Goal: Book appointment/travel/reservation

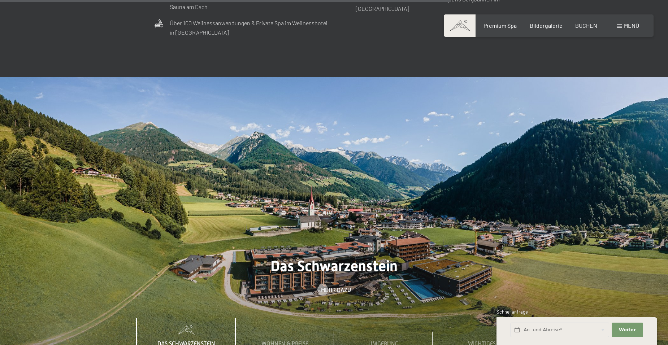
scroll to position [2598, 0]
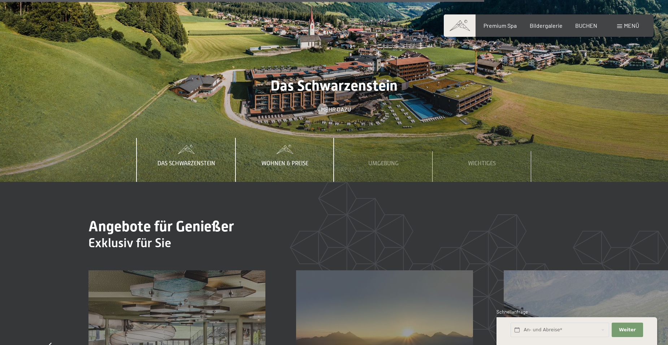
click at [279, 160] on span "Wohnen & Preise" at bounding box center [284, 163] width 47 height 6
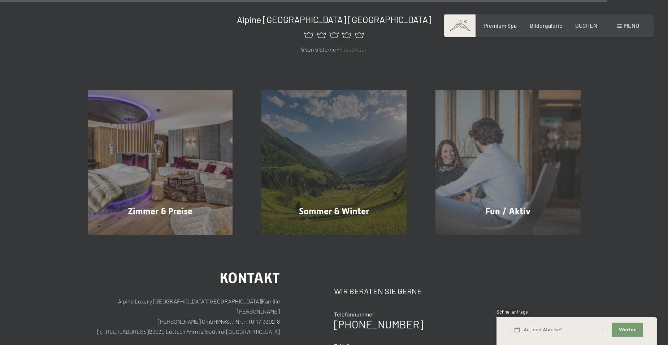
scroll to position [3429, 0]
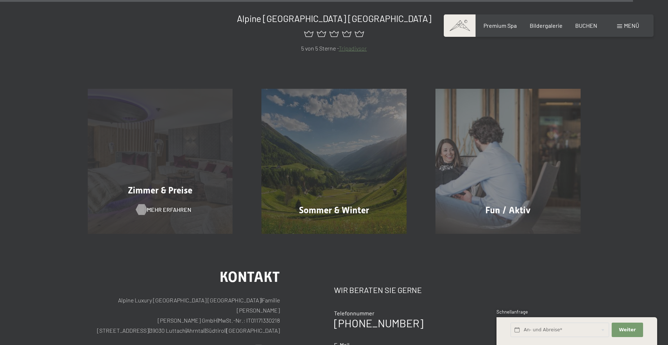
click at [167, 206] on span "Mehr erfahren" at bounding box center [169, 210] width 44 height 8
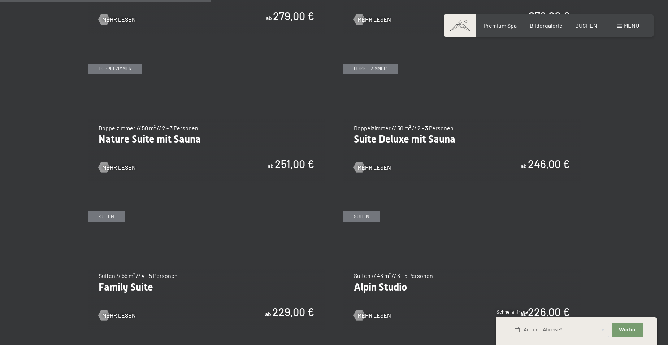
scroll to position [722, 0]
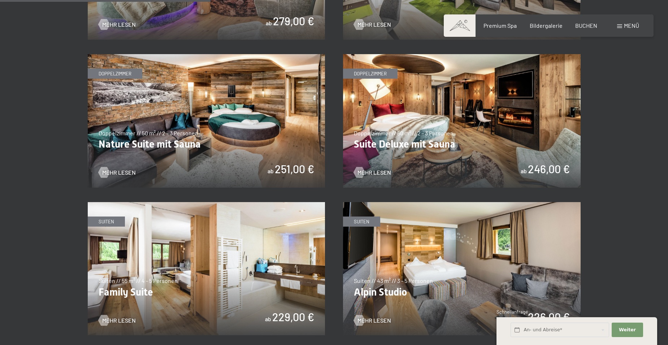
click at [425, 108] on img at bounding box center [461, 121] width 237 height 134
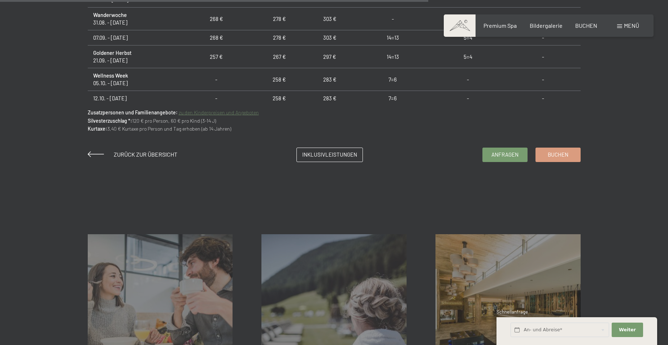
scroll to position [686, 0]
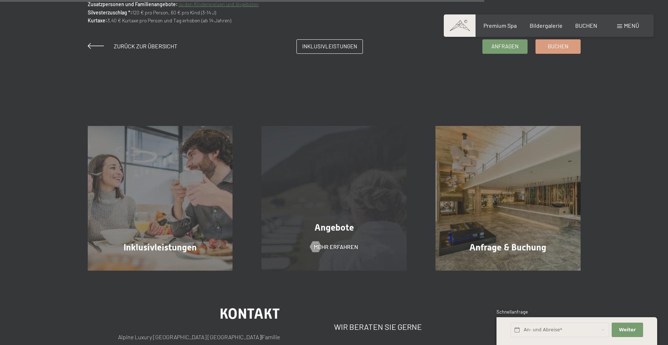
click at [290, 236] on div "Angebote Mehr erfahren" at bounding box center [334, 198] width 174 height 145
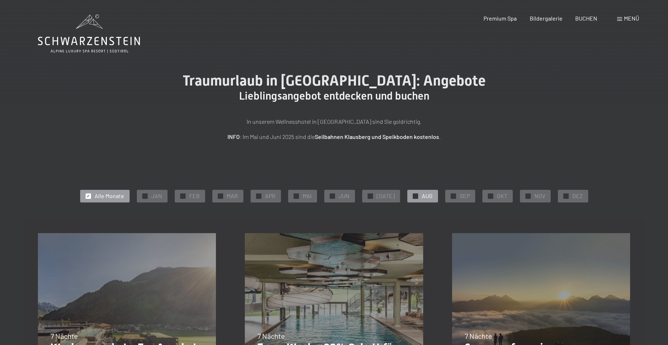
click at [427, 196] on span "AUG" at bounding box center [427, 196] width 11 height 8
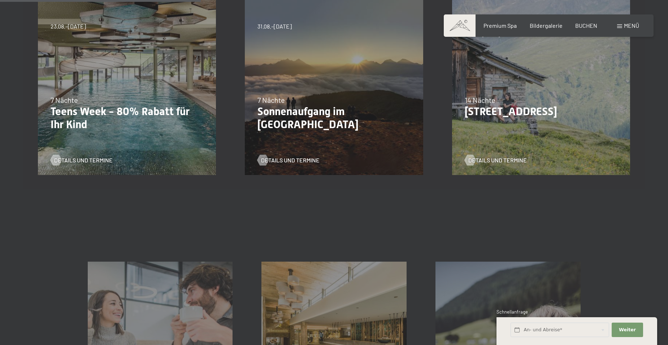
scroll to position [361, 0]
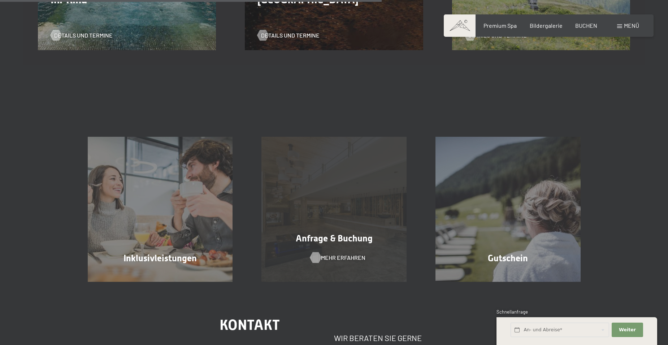
click at [327, 256] on span "Mehr erfahren" at bounding box center [343, 258] width 44 height 8
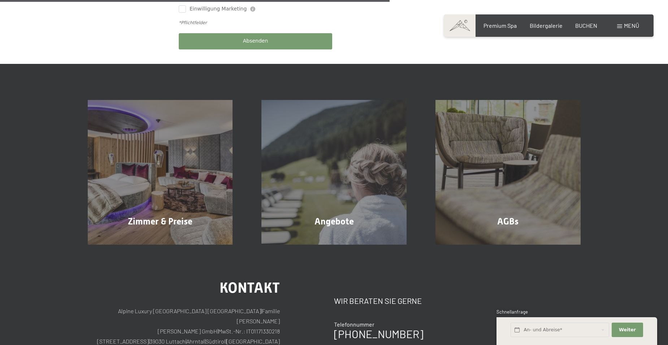
scroll to position [469, 0]
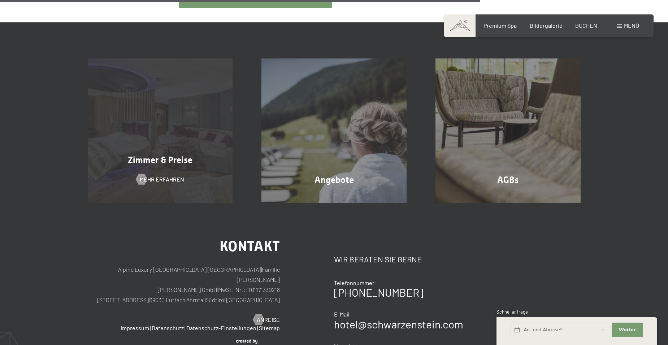
click at [152, 175] on span "Mehr erfahren" at bounding box center [162, 179] width 44 height 8
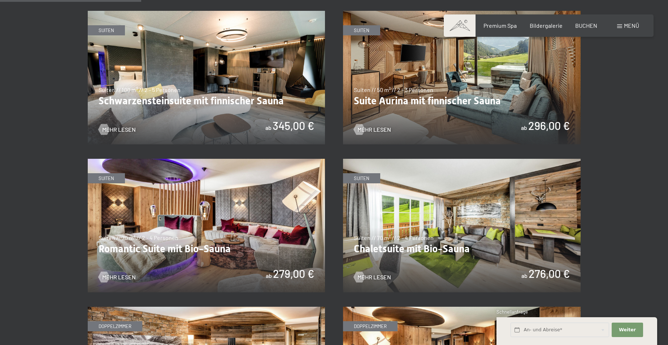
scroll to position [505, 0]
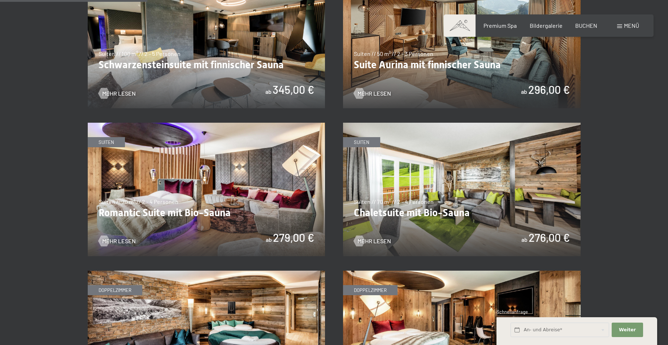
click at [226, 209] on img at bounding box center [206, 190] width 237 height 134
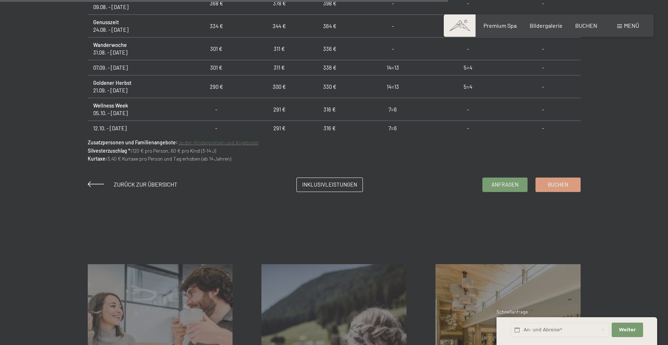
scroll to position [614, 0]
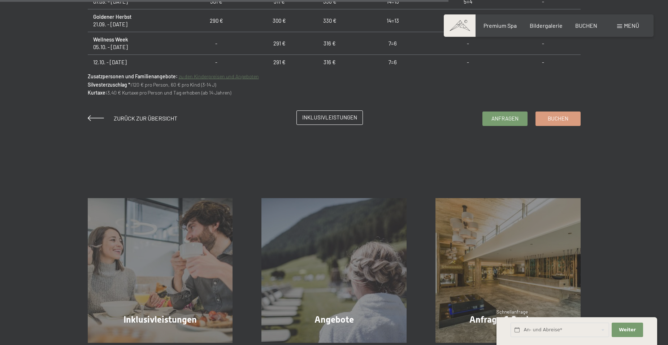
click at [317, 119] on span "Inklusivleistungen" at bounding box center [329, 118] width 55 height 8
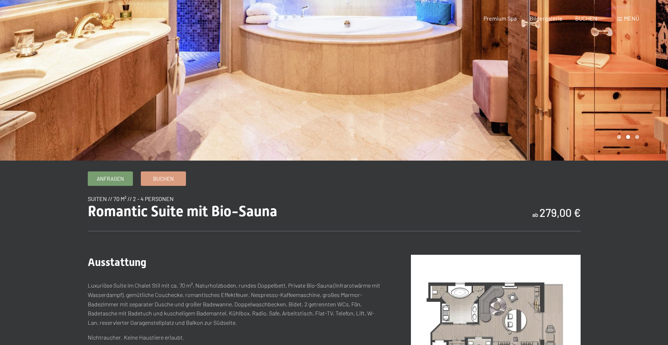
scroll to position [0, 0]
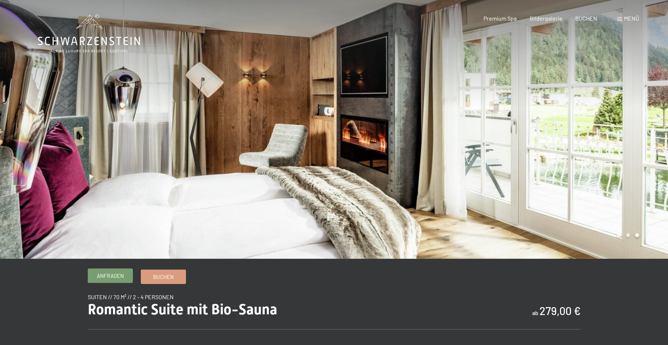
click at [113, 275] on span "Anfragen" at bounding box center [110, 276] width 27 height 8
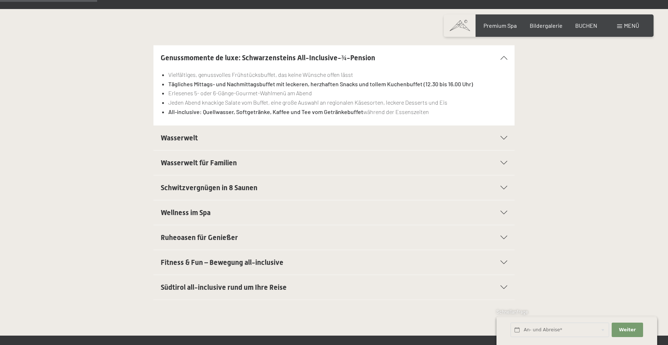
scroll to position [217, 0]
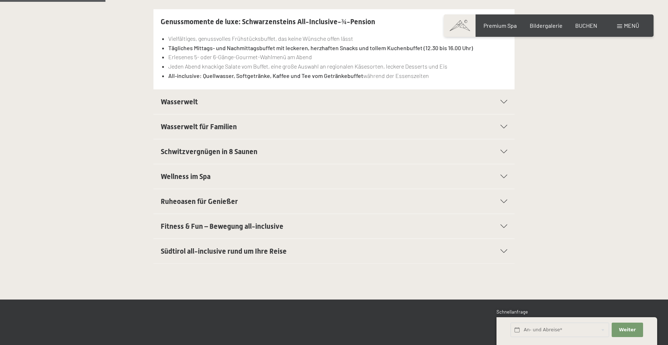
click at [503, 197] on div "Ruheoasen für Genießer" at bounding box center [334, 201] width 346 height 25
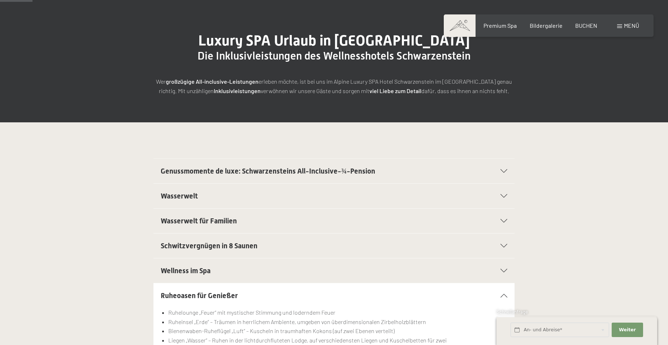
scroll to position [0, 0]
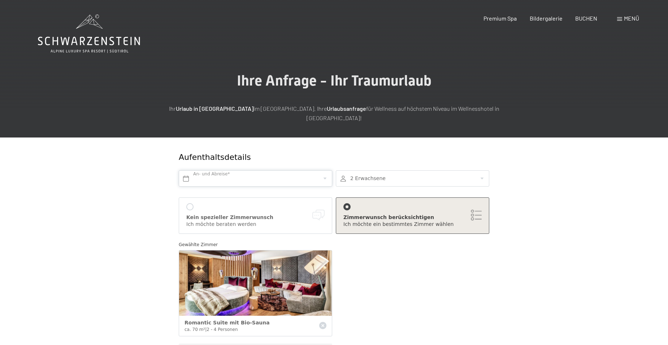
click at [258, 170] on input "text" at bounding box center [255, 178] width 153 height 16
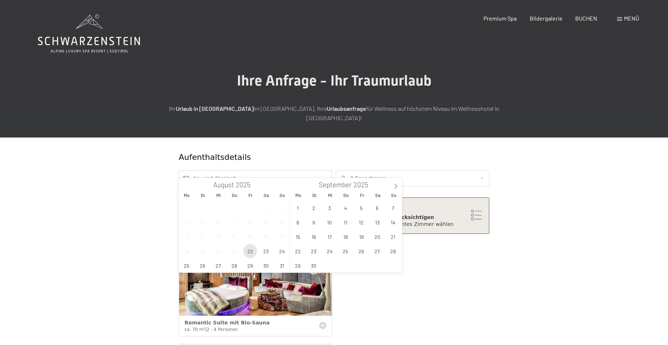
click at [252, 251] on span "22" at bounding box center [250, 251] width 14 height 14
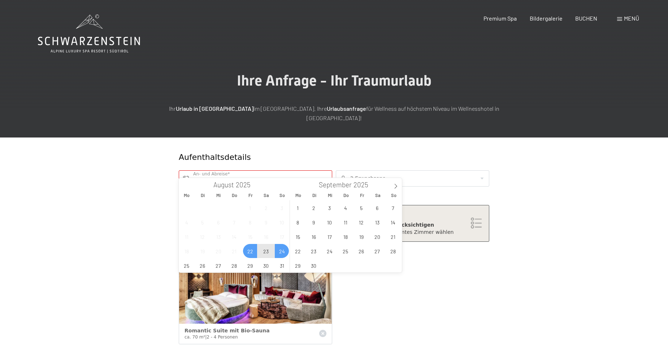
click at [287, 253] on span "24" at bounding box center [282, 251] width 14 height 14
type input "Fr. 22.08.2025 - So. 24.08.2025"
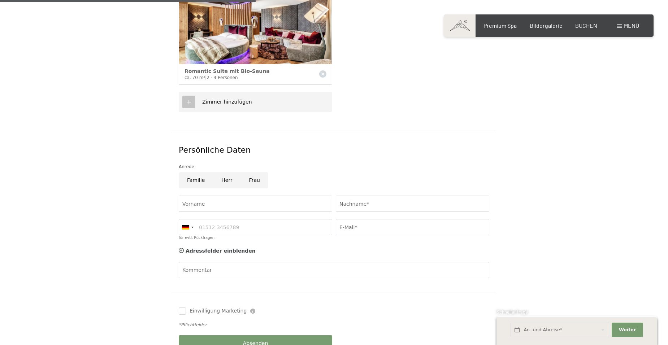
scroll to position [289, 0]
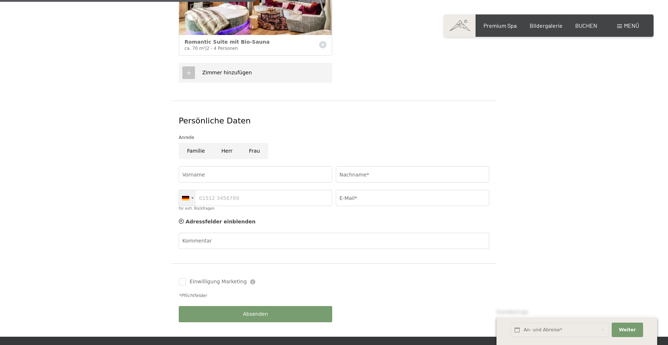
click at [191, 197] on div at bounding box center [192, 197] width 2 height 1
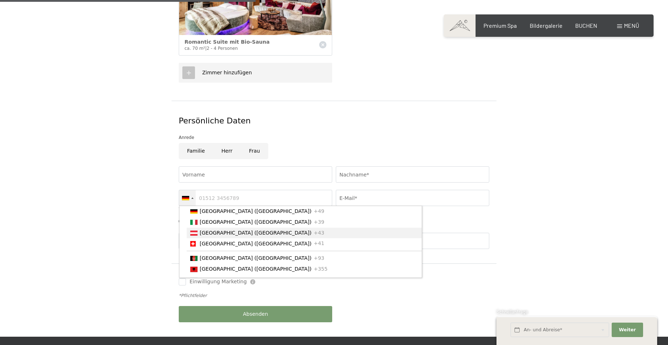
click at [194, 231] on div "List of countries" at bounding box center [193, 233] width 7 height 5
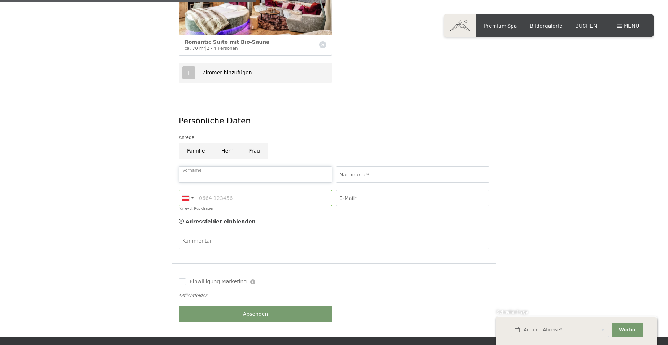
click at [206, 166] on input "Vorname" at bounding box center [255, 174] width 153 height 16
type input "Bettina"
type input "NIEDEREGGER"
type input "06641644327"
type input "b.niederegger@gmx.at"
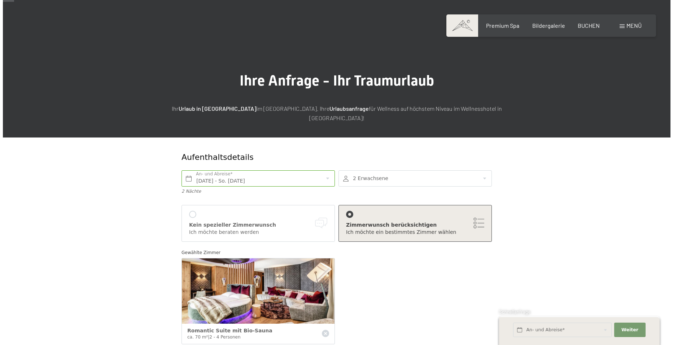
scroll to position [36, 0]
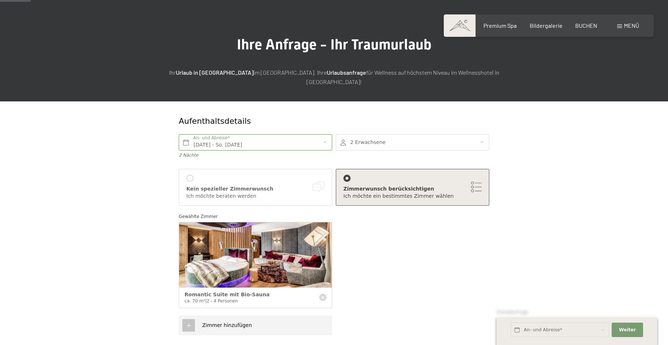
click at [221, 186] on div "Kein spezieller Zimmerwunsch" at bounding box center [255, 189] width 138 height 7
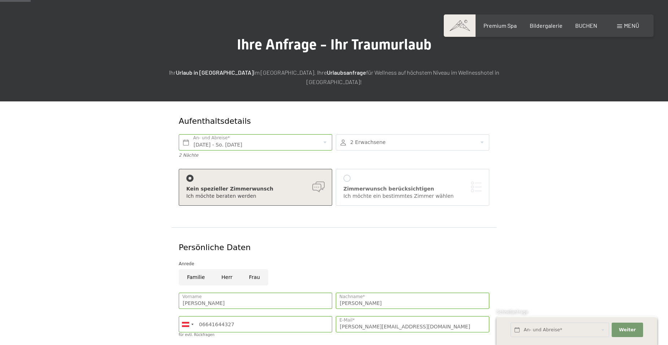
click at [378, 186] on div "Zimmerwunsch berücksichtigen" at bounding box center [412, 189] width 138 height 7
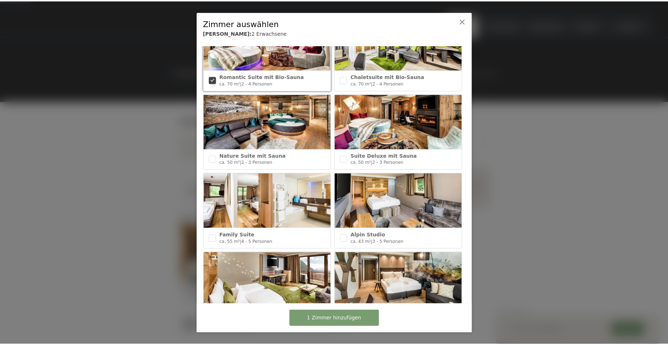
scroll to position [144, 0]
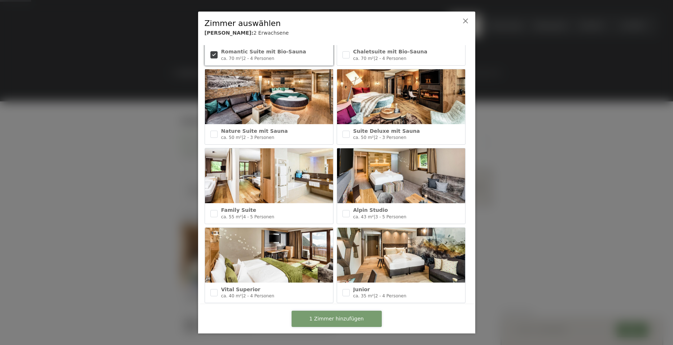
click at [328, 318] on span "1 Zimmer hinzufügen" at bounding box center [336, 318] width 54 height 7
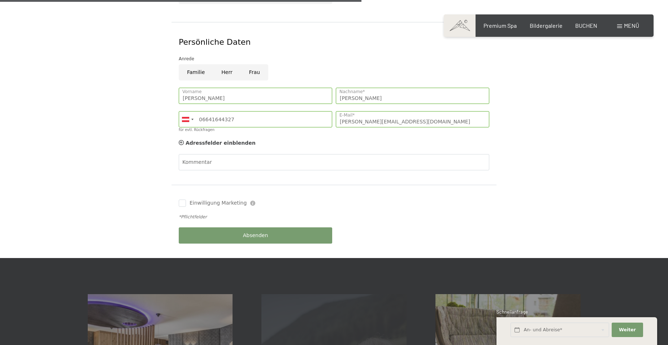
scroll to position [433, 0]
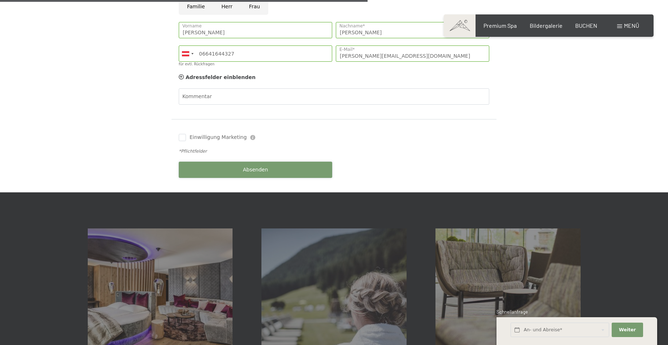
click at [242, 162] on button "Absenden" at bounding box center [255, 170] width 153 height 16
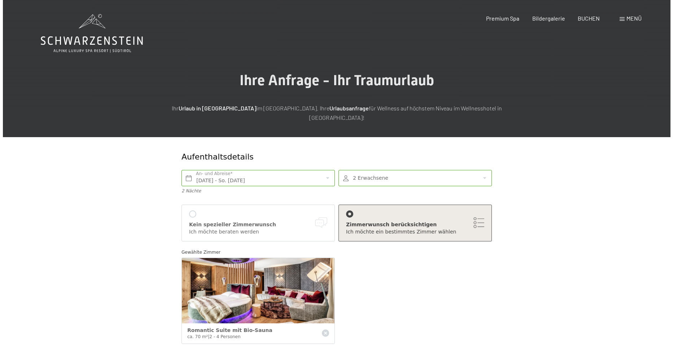
scroll to position [0, 0]
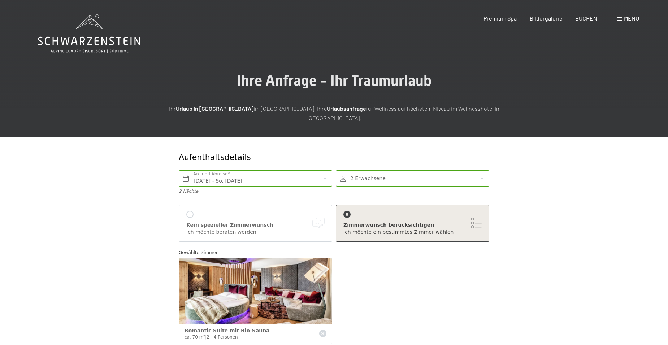
click at [634, 17] on span "Menü" at bounding box center [631, 18] width 15 height 7
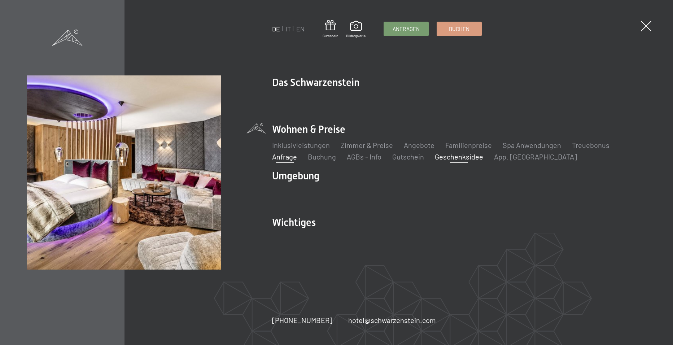
click at [449, 160] on link "Geschenksidee" at bounding box center [459, 156] width 48 height 9
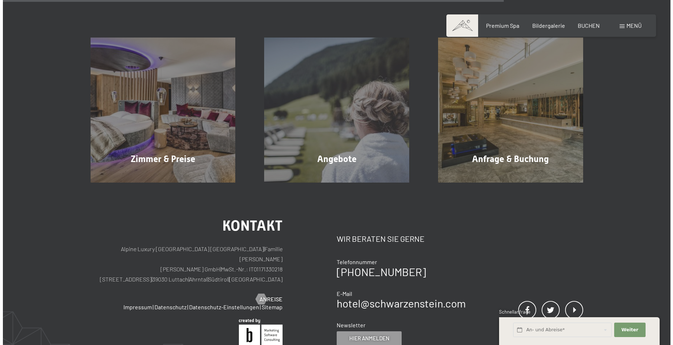
scroll to position [758, 0]
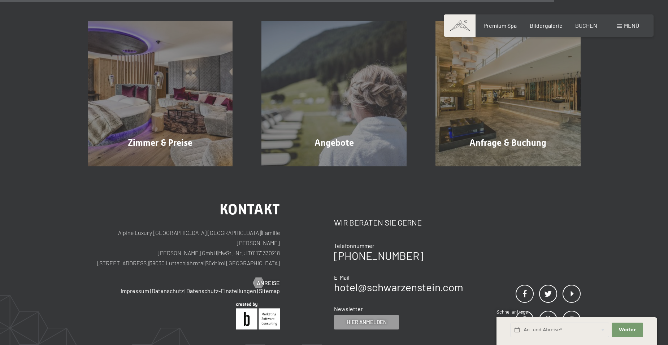
click at [633, 24] on span "Menü" at bounding box center [631, 25] width 15 height 7
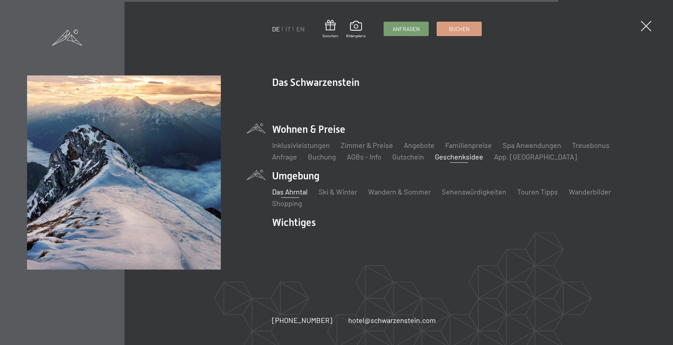
click at [282, 193] on link "Das Ahrntal" at bounding box center [290, 191] width 36 height 9
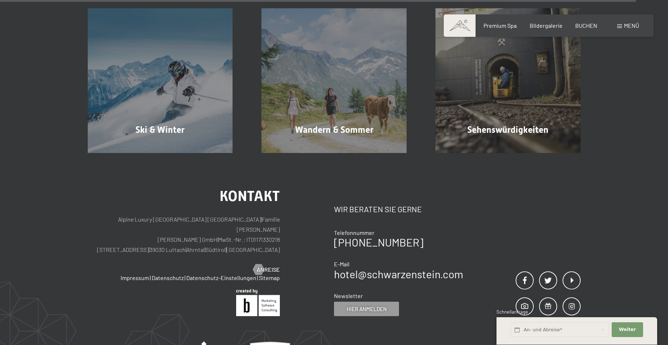
scroll to position [2490, 0]
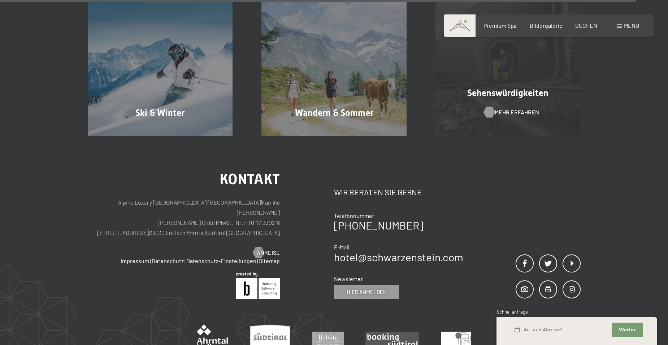
click at [494, 113] on span "Mehr erfahren" at bounding box center [516, 112] width 44 height 8
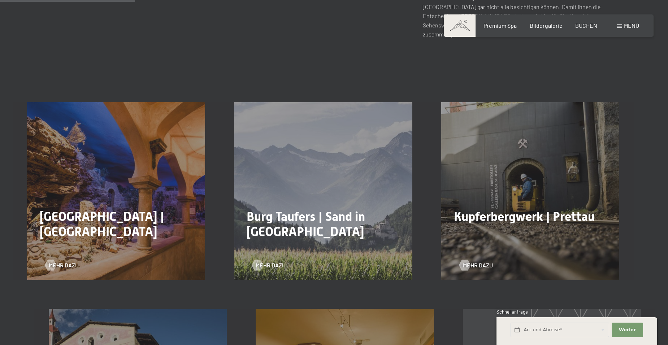
scroll to position [397, 0]
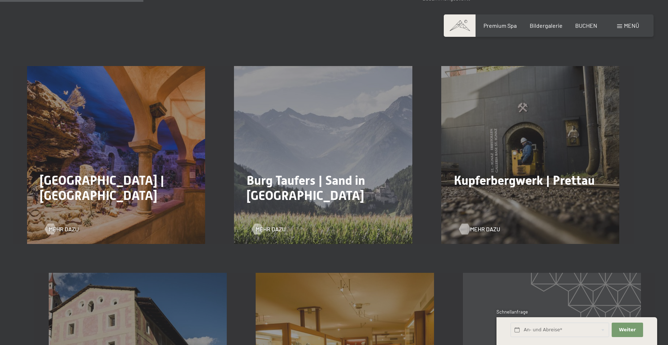
click at [475, 225] on span "Mehr dazu" at bounding box center [485, 229] width 30 height 8
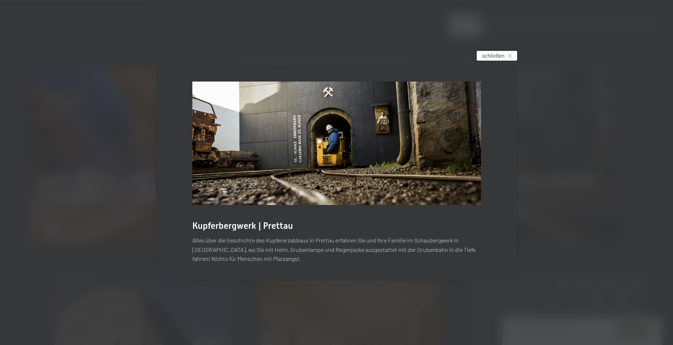
click at [496, 58] on span "schließen" at bounding box center [493, 56] width 22 height 8
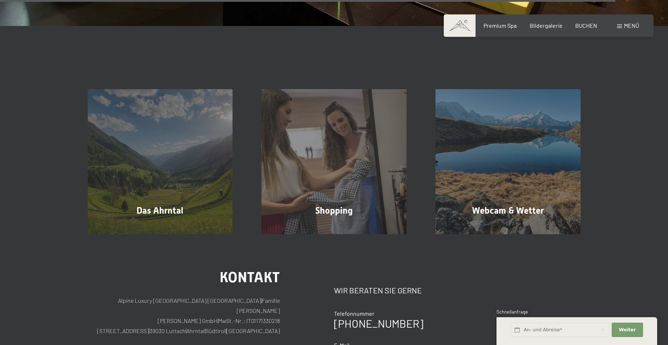
scroll to position [1804, 0]
